Goal: Communication & Community: Ask a question

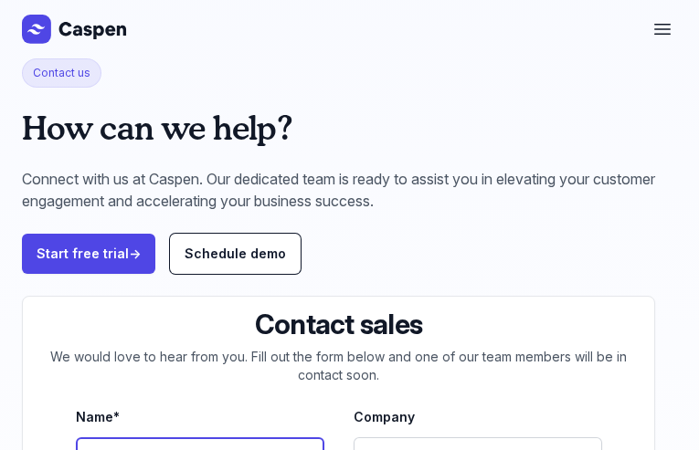
type input "N/A"
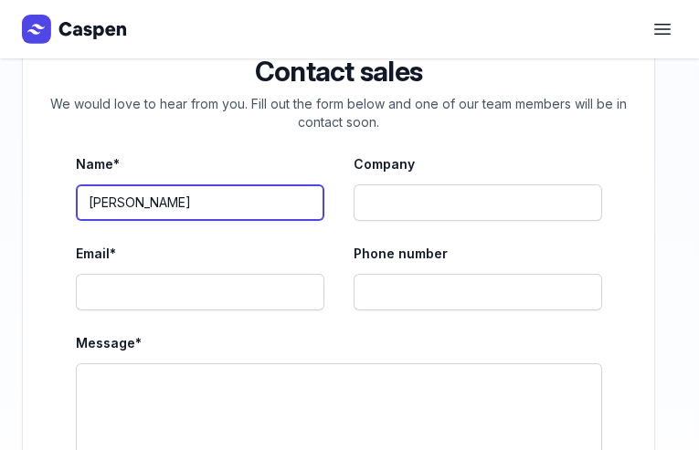
type input "[PERSON_NAME]"
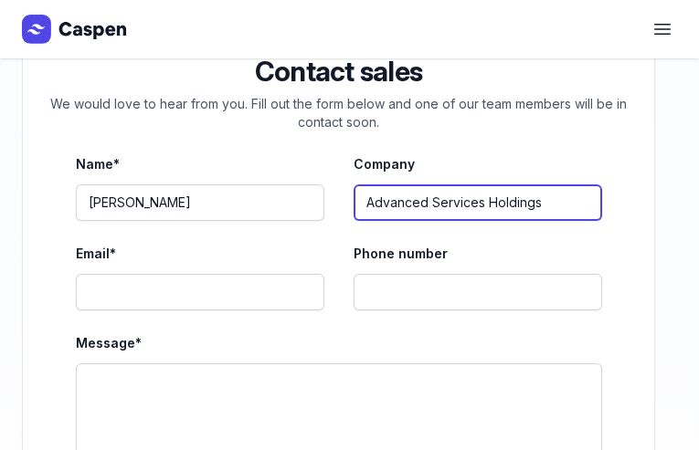
type input "Advanced Services Holdings"
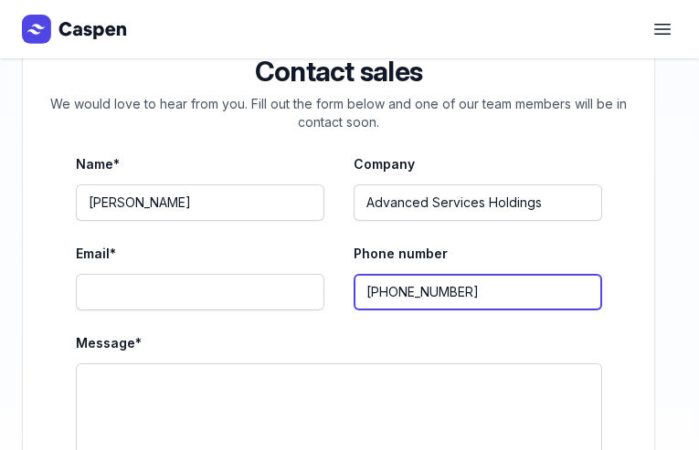
type input "[PHONE_NUMBER]"
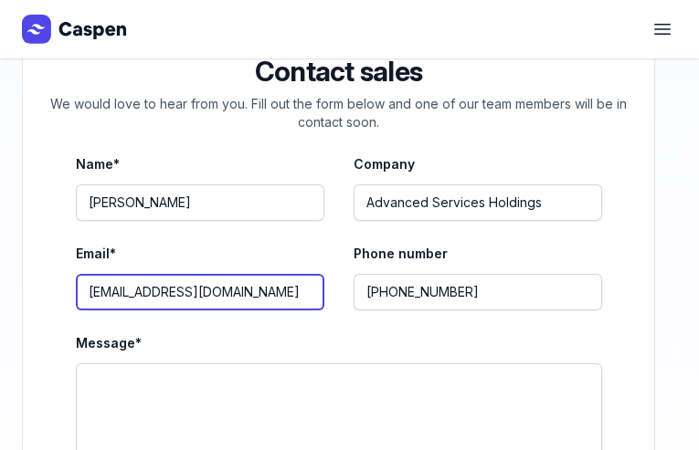
type input "[EMAIL_ADDRESS][DOMAIN_NAME]"
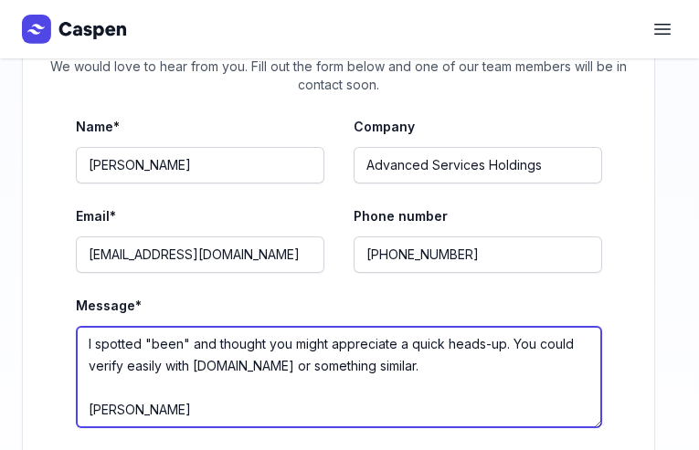
scroll to position [11, 0]
type textarea "I spotted "been" and thought you might appreciate a quick heads-up. You could v…"
